Goal: Information Seeking & Learning: Understand process/instructions

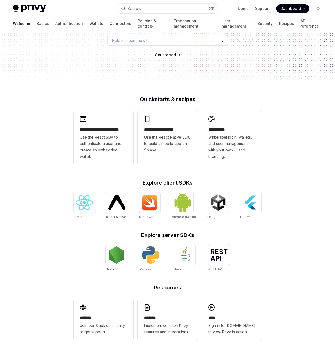
scroll to position [74, 0]
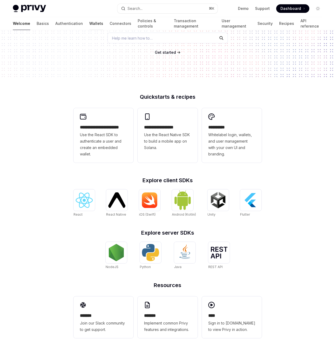
click at [89, 24] on link "Wallets" at bounding box center [96, 23] width 14 height 13
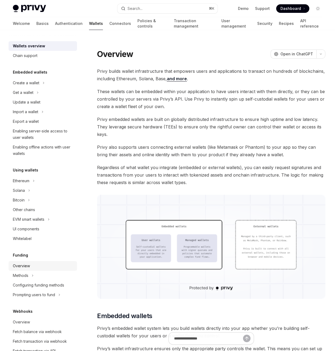
click at [44, 263] on div "Overview" at bounding box center [43, 266] width 61 height 6
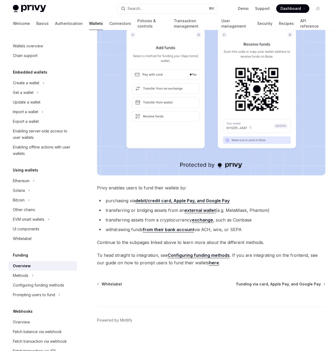
scroll to position [101, 0]
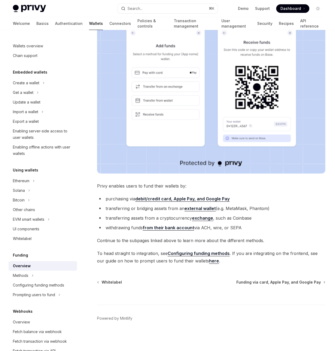
click at [92, 268] on div "Funding Overview OpenAI Open in ChatGPT OpenAI Open in ChatGPT Privy makes it e…" at bounding box center [161, 145] width 331 height 411
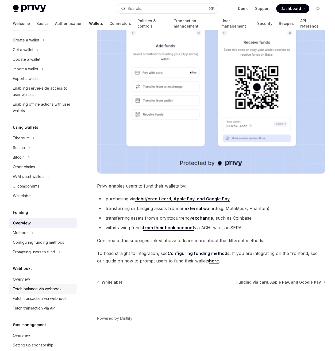
scroll to position [43, 0]
click at [33, 297] on div "Fetch transaction via webhook" at bounding box center [40, 298] width 54 height 6
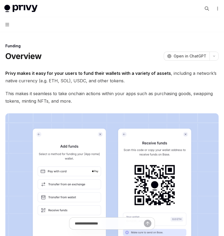
type textarea "*"
